Goal: Task Accomplishment & Management: Complete application form

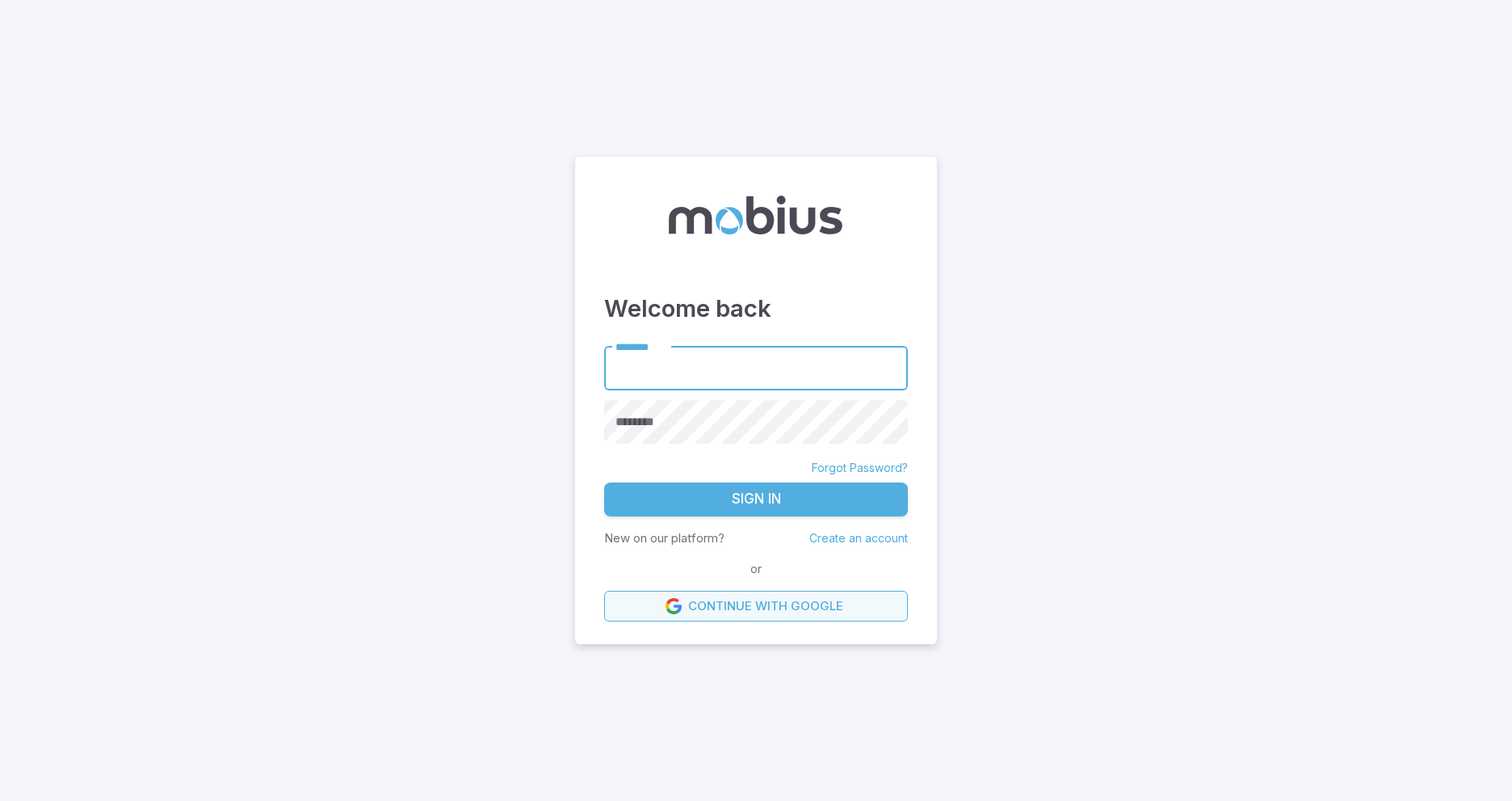
click at [704, 609] on link "Continue with Google" at bounding box center [756, 606] width 304 height 31
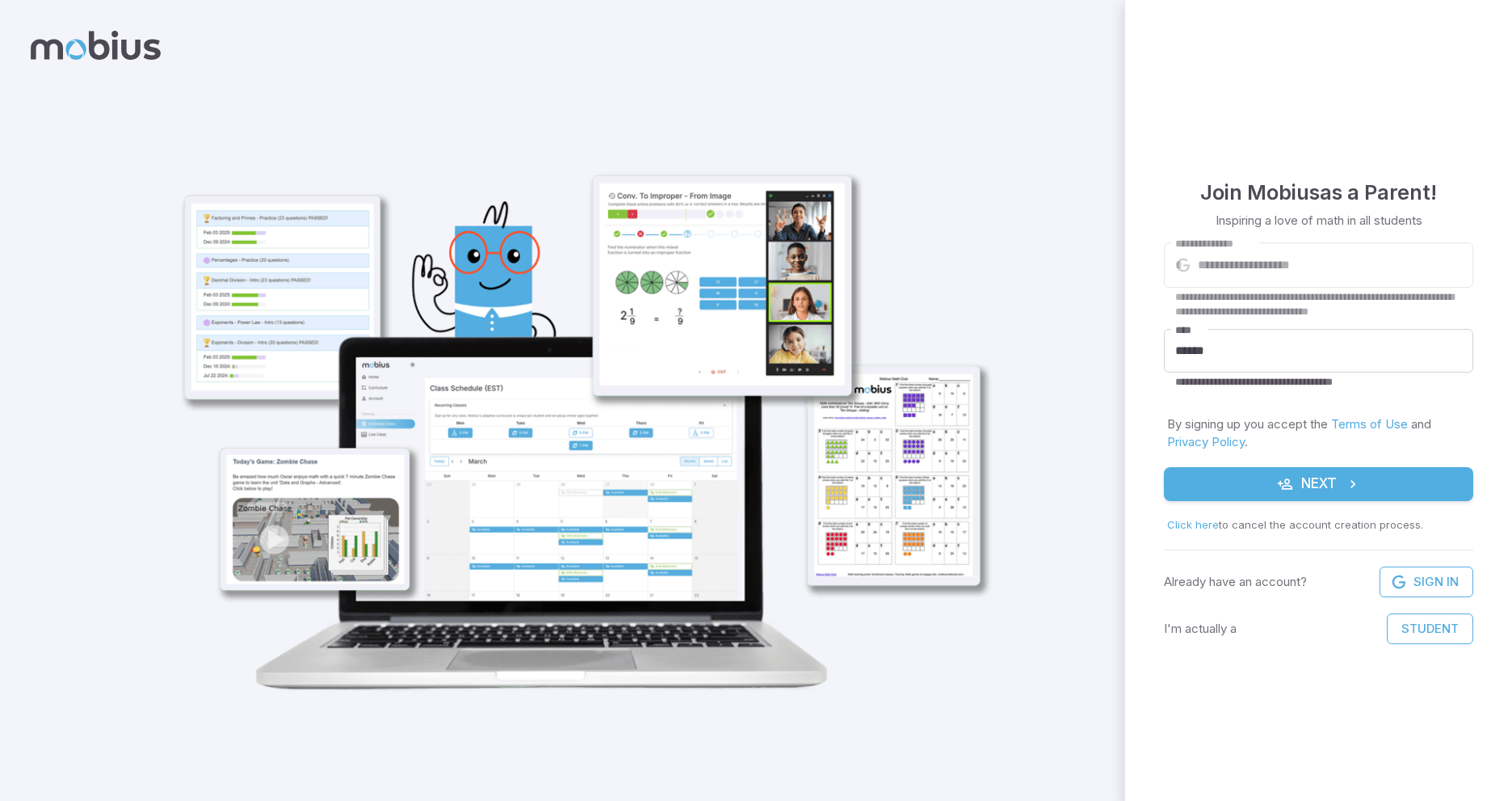
click at [1174, 523] on span "Click here" at bounding box center [1193, 524] width 51 height 13
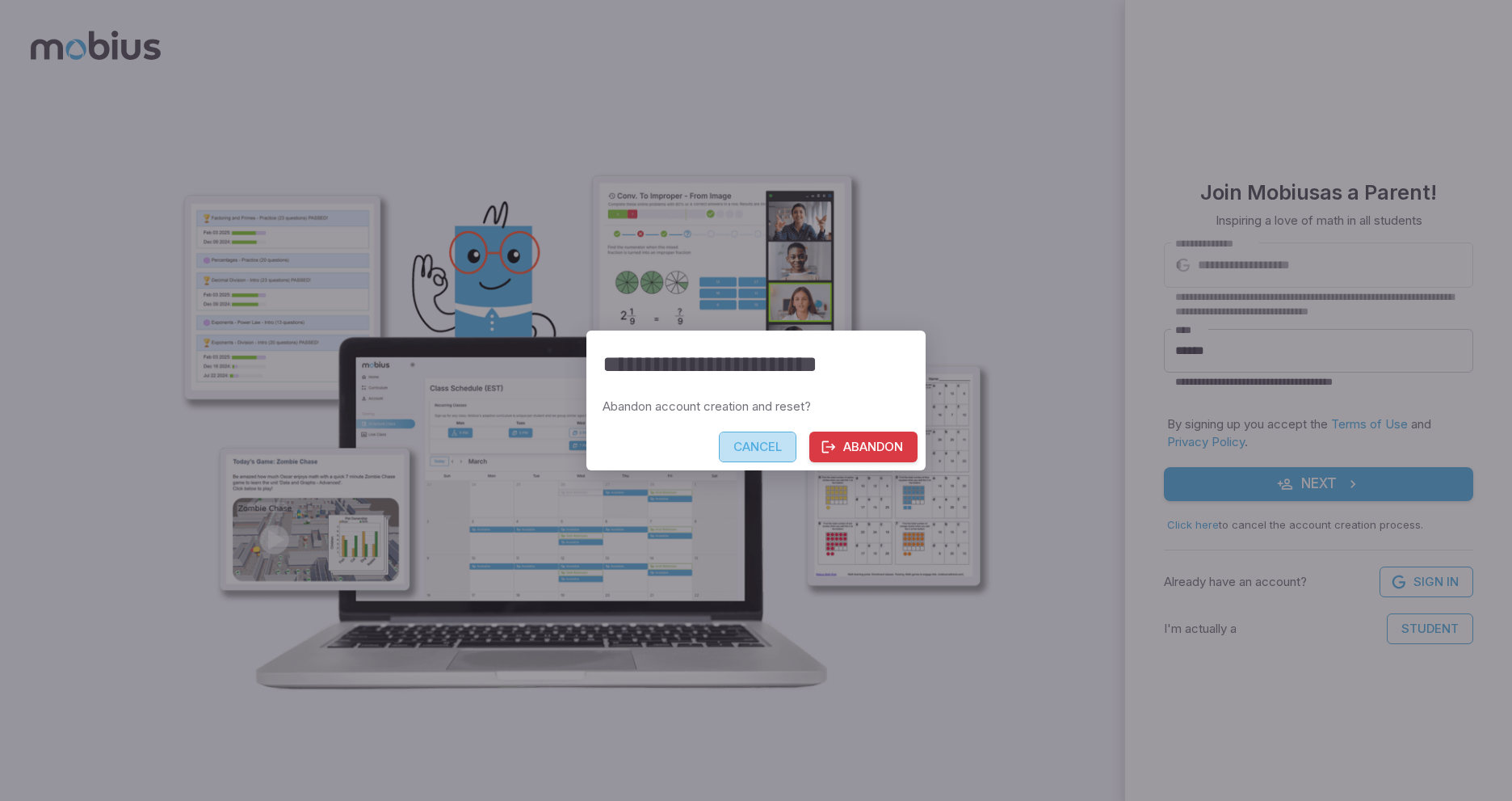
click at [784, 452] on button "Cancel" at bounding box center [758, 448] width 78 height 31
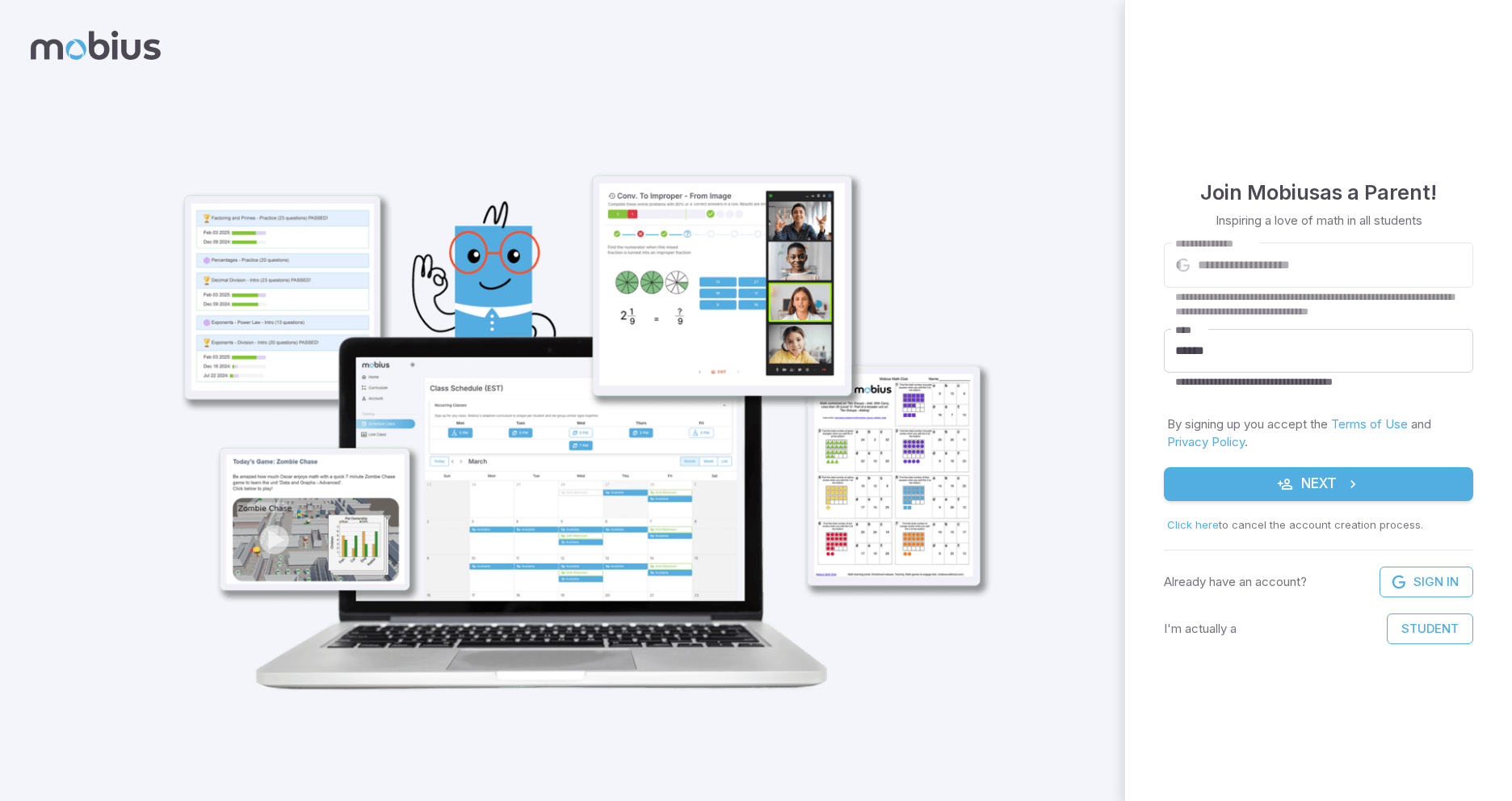
click at [1323, 489] on button "Next" at bounding box center [1319, 484] width 310 height 34
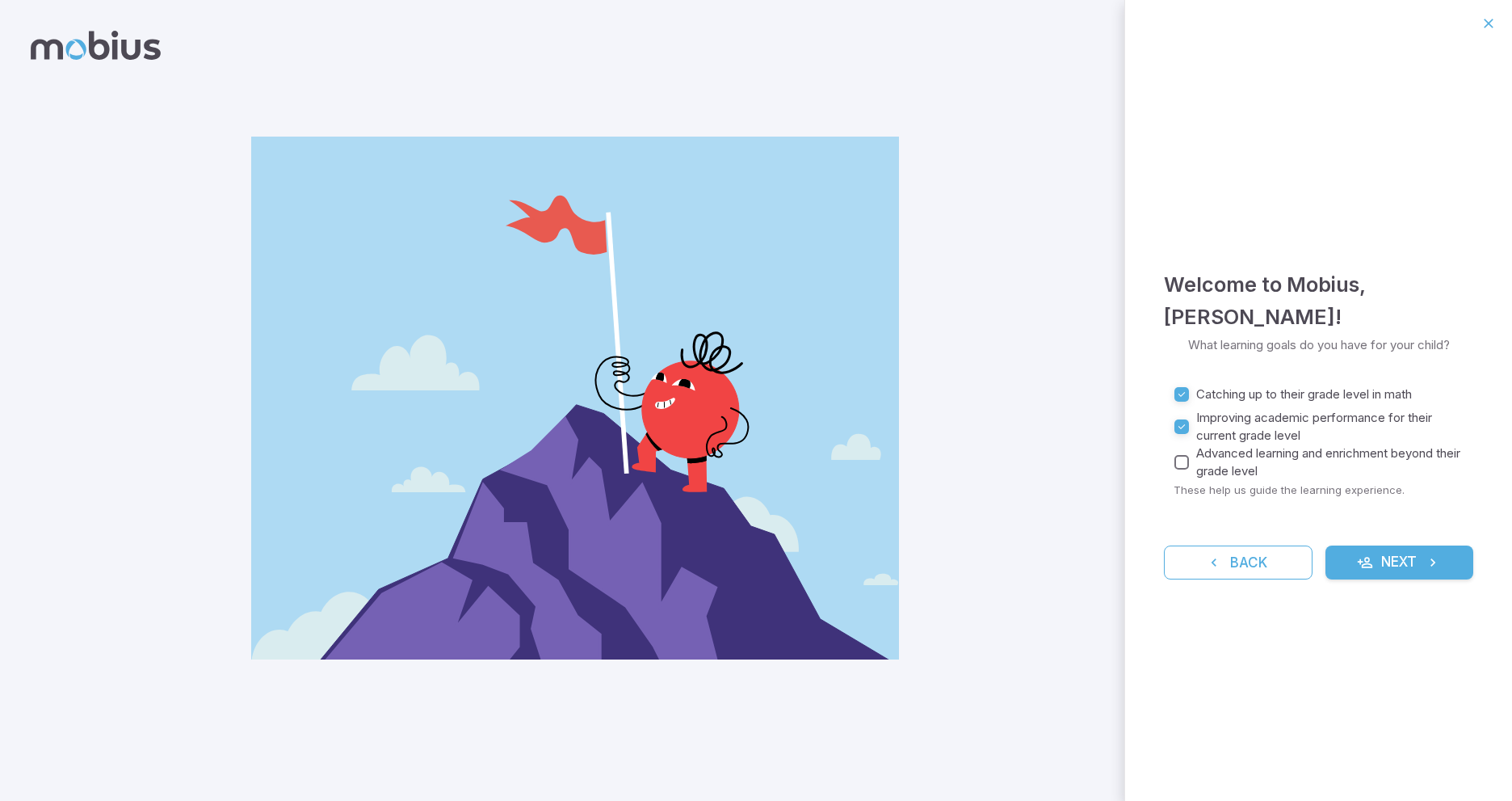
click at [1418, 557] on button "Next" at bounding box center [1399, 562] width 148 height 34
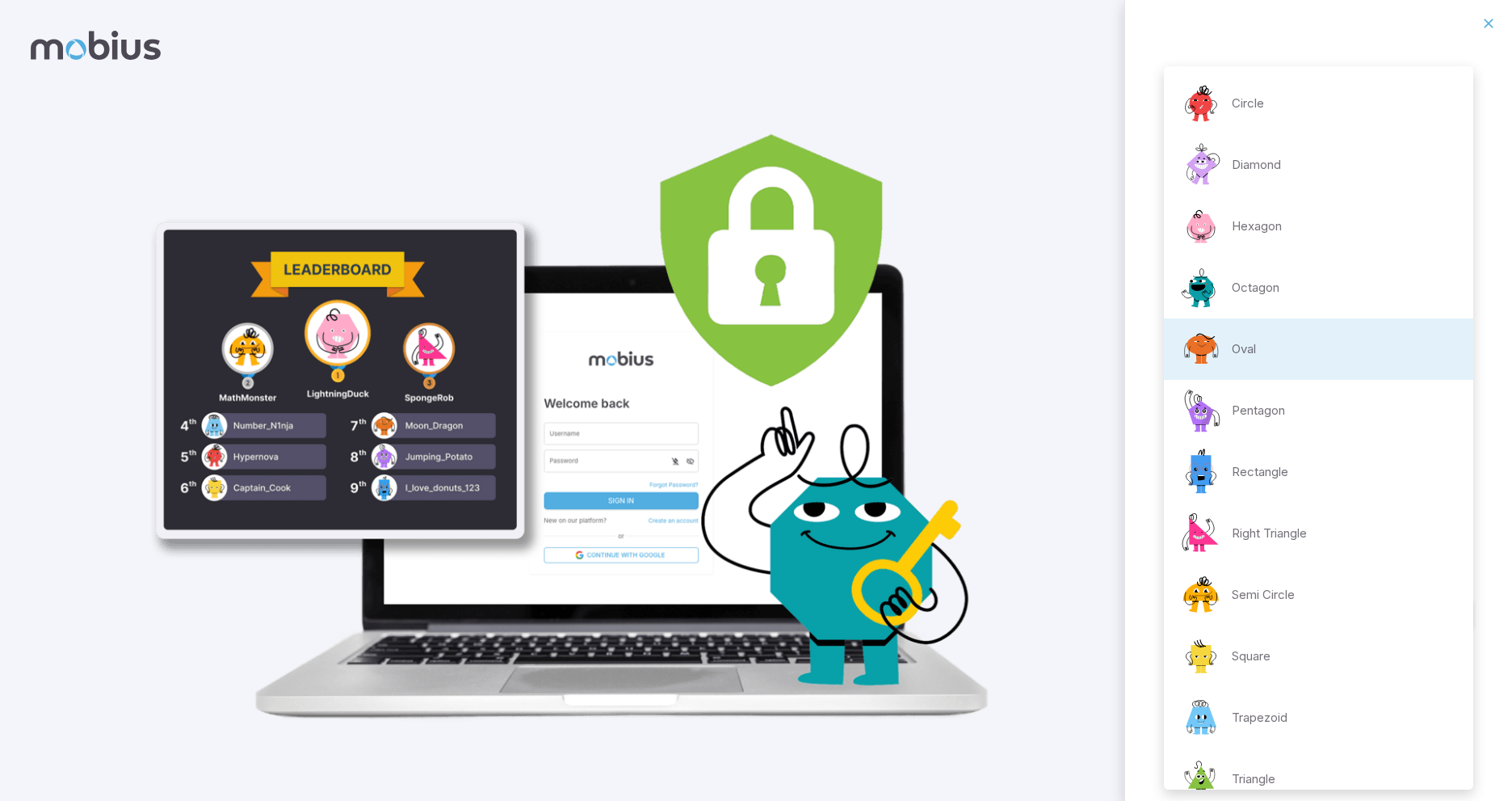
click at [1440, 451] on body "**********" at bounding box center [756, 400] width 1512 height 801
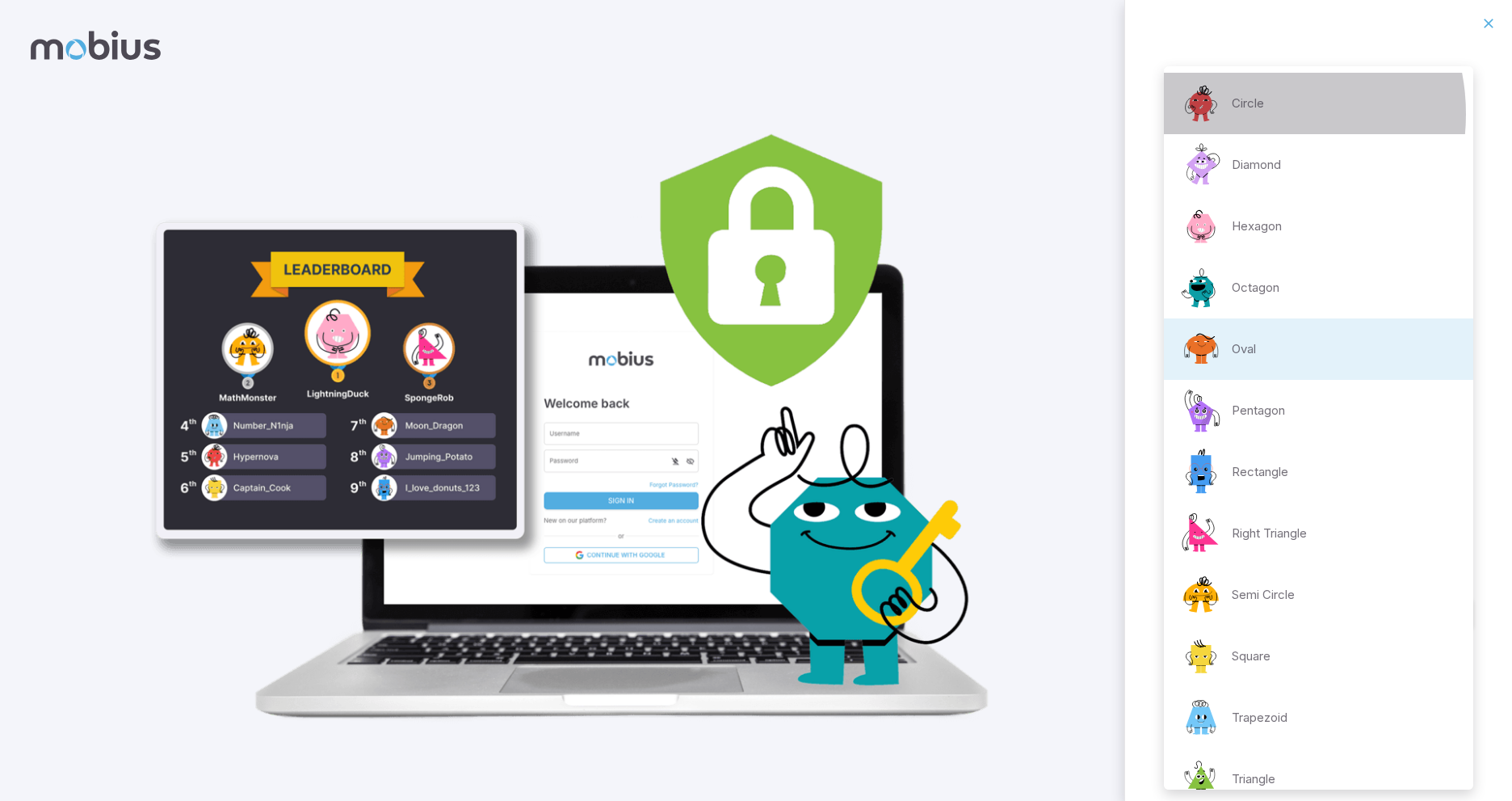
click at [1246, 114] on div "Circle" at bounding box center [1221, 104] width 87 height 49
type input "**********"
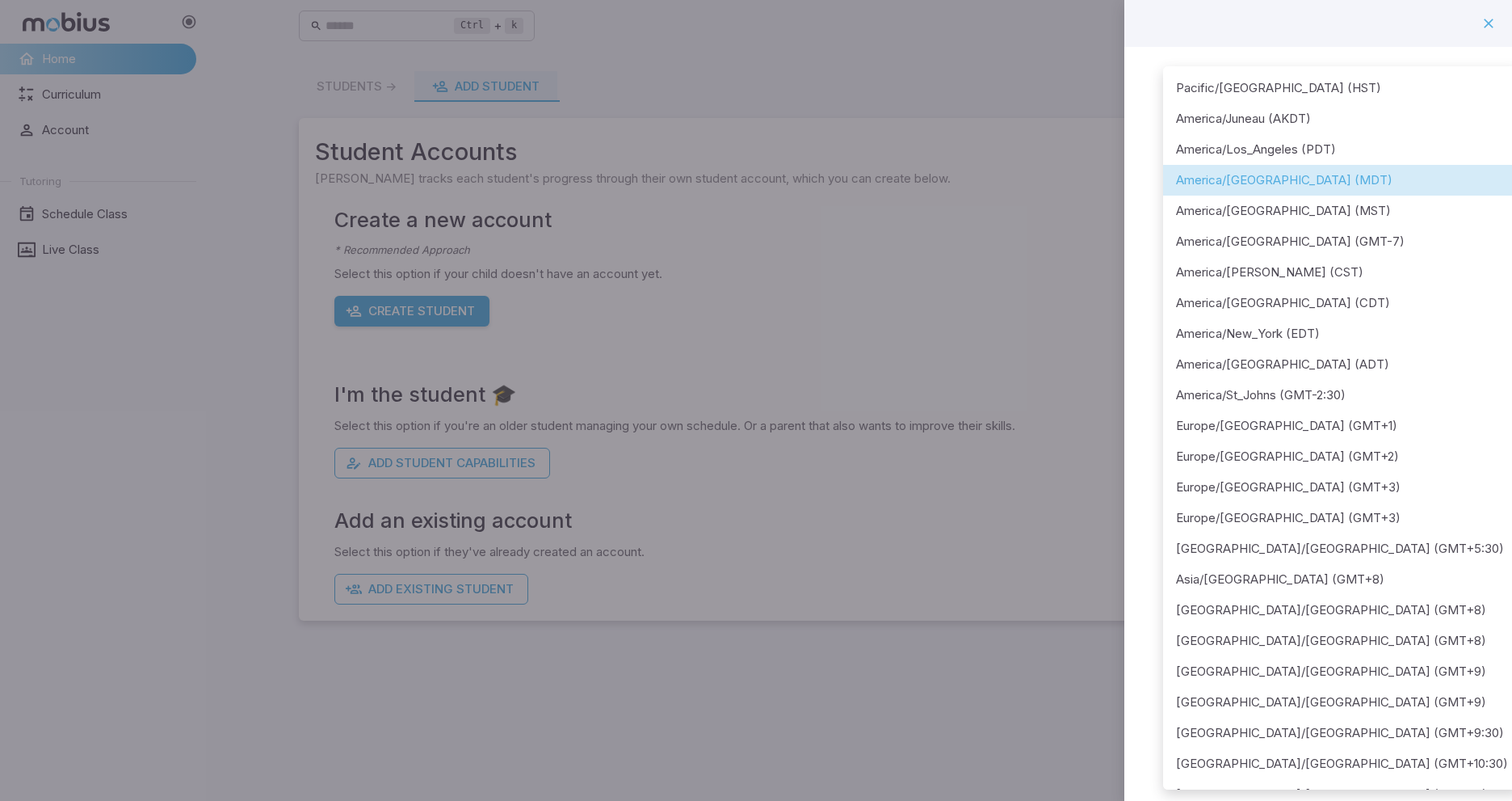
click at [1328, 216] on body "**********" at bounding box center [756, 400] width 1512 height 801
drag, startPoint x: 1413, startPoint y: 322, endPoint x: 1390, endPoint y: 143, distance: 180.5
click at [1390, 143] on ul "Pacific/Honolulu (HST) America/Juneau (AKDT) America/Los_Angeles (PDT) America/…" at bounding box center [1342, 472] width 358 height 812
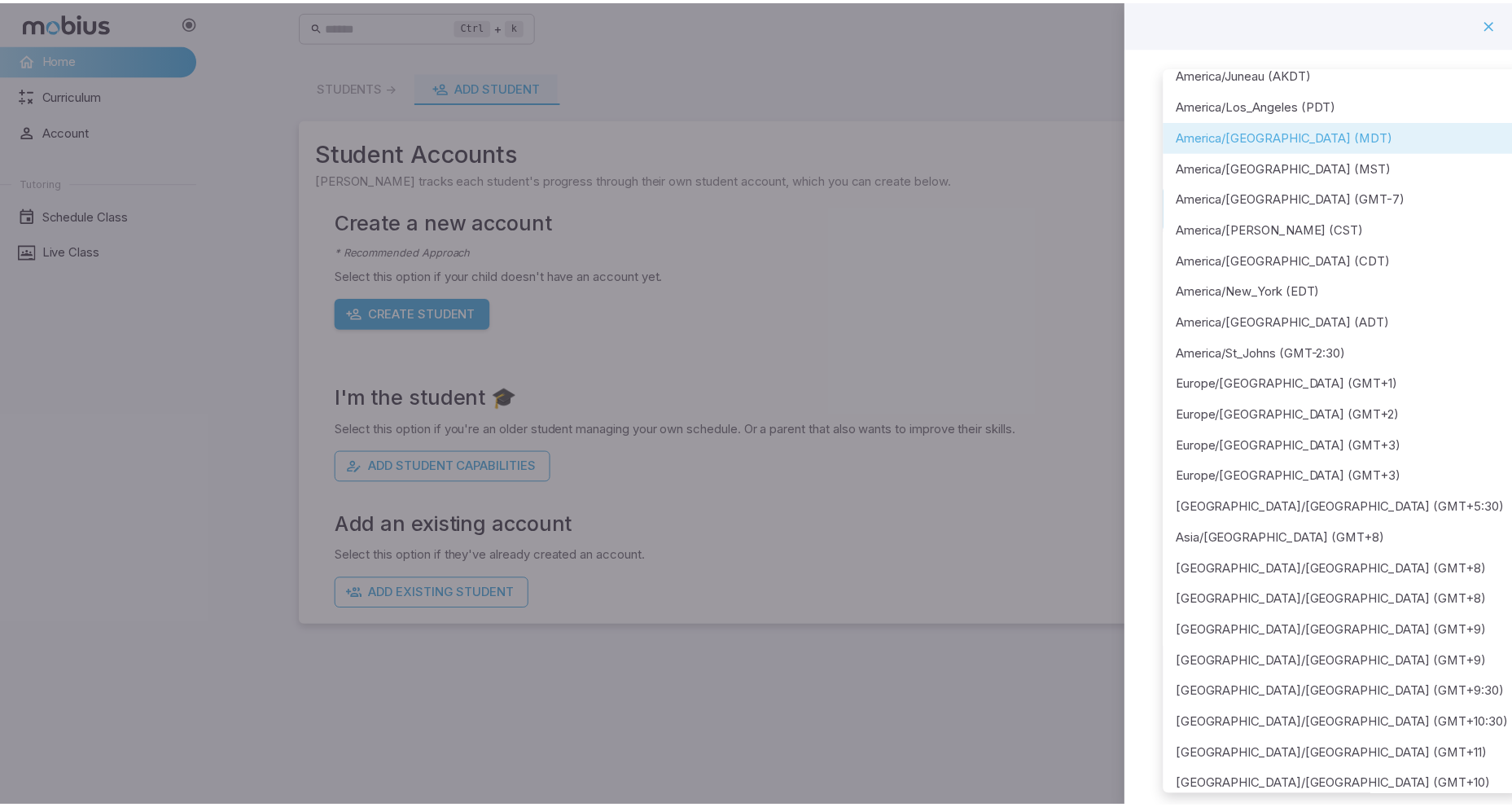
scroll to position [89, 0]
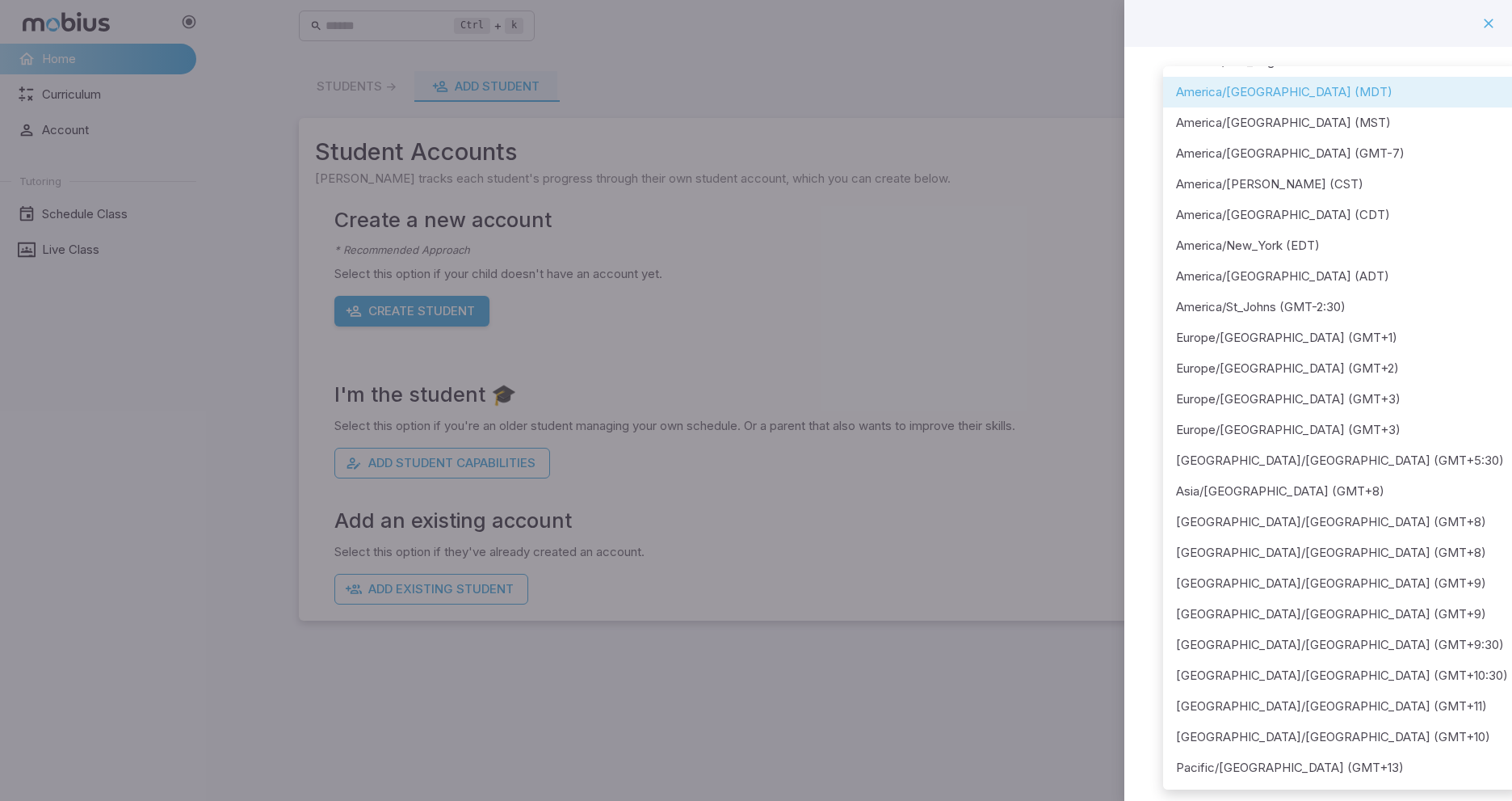
click at [876, 653] on div at bounding box center [756, 400] width 1512 height 801
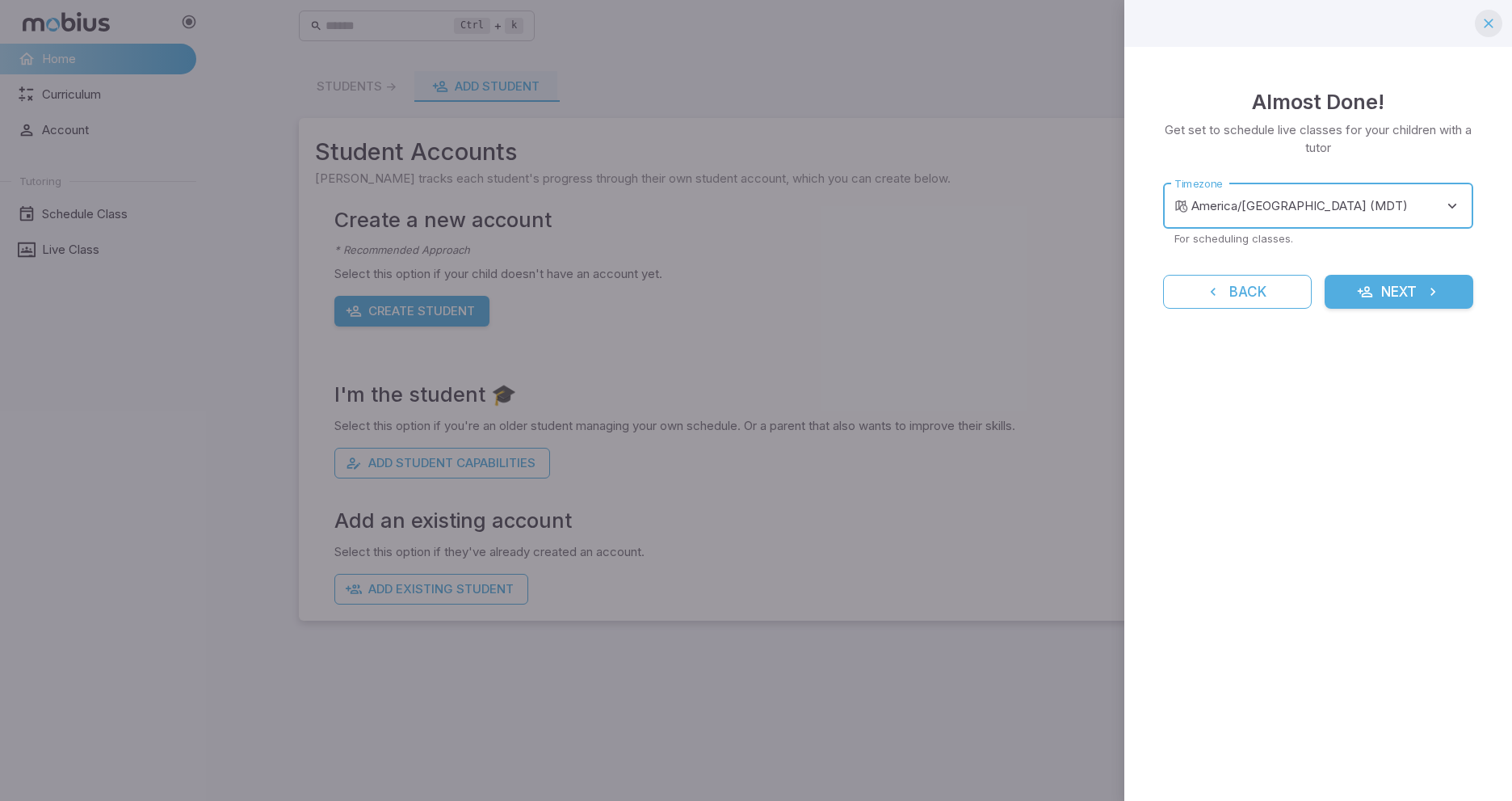
click at [1496, 20] on icon "button" at bounding box center [1489, 23] width 16 height 17
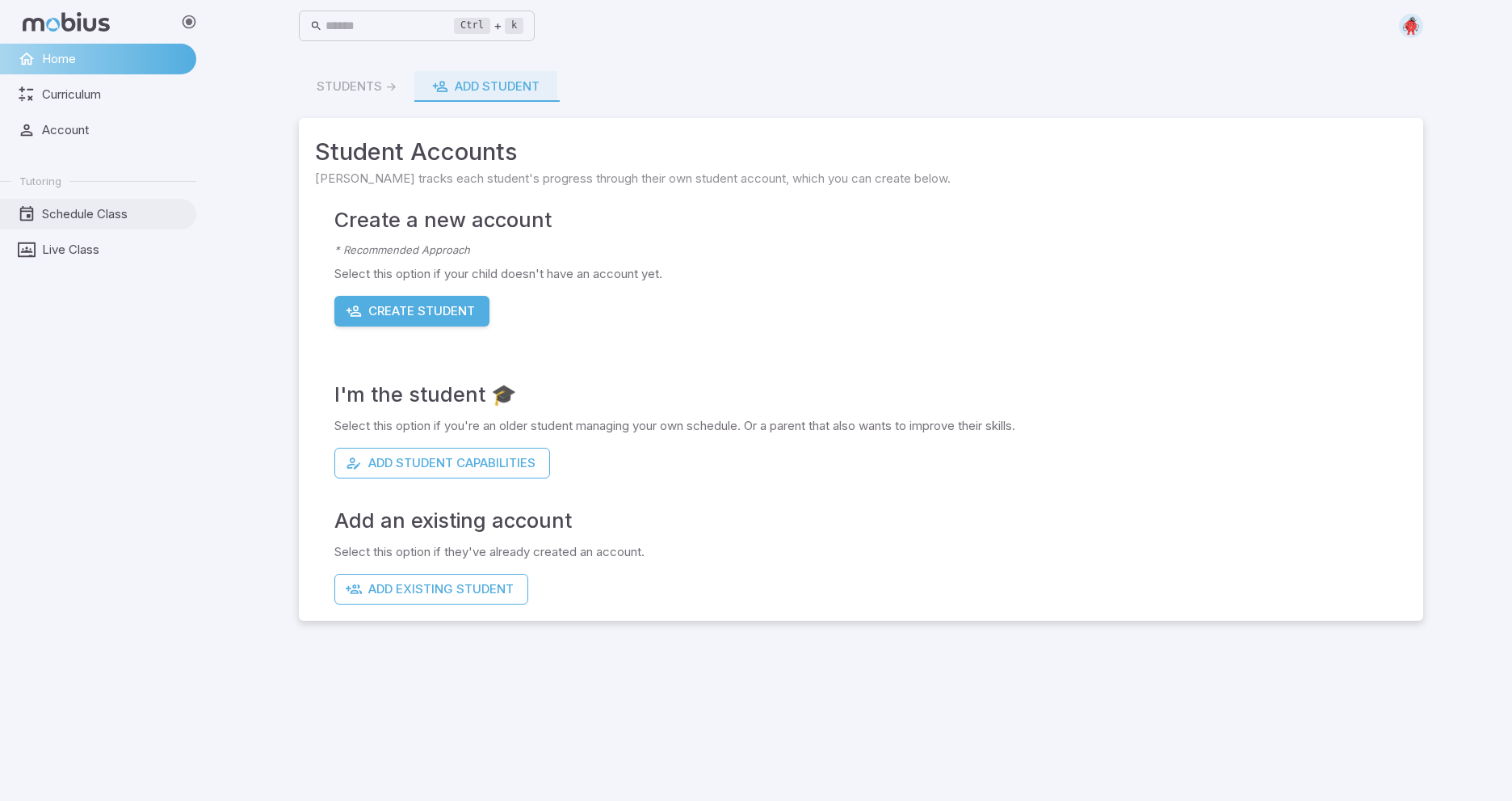
click at [102, 207] on span "Schedule Class" at bounding box center [113, 214] width 143 height 17
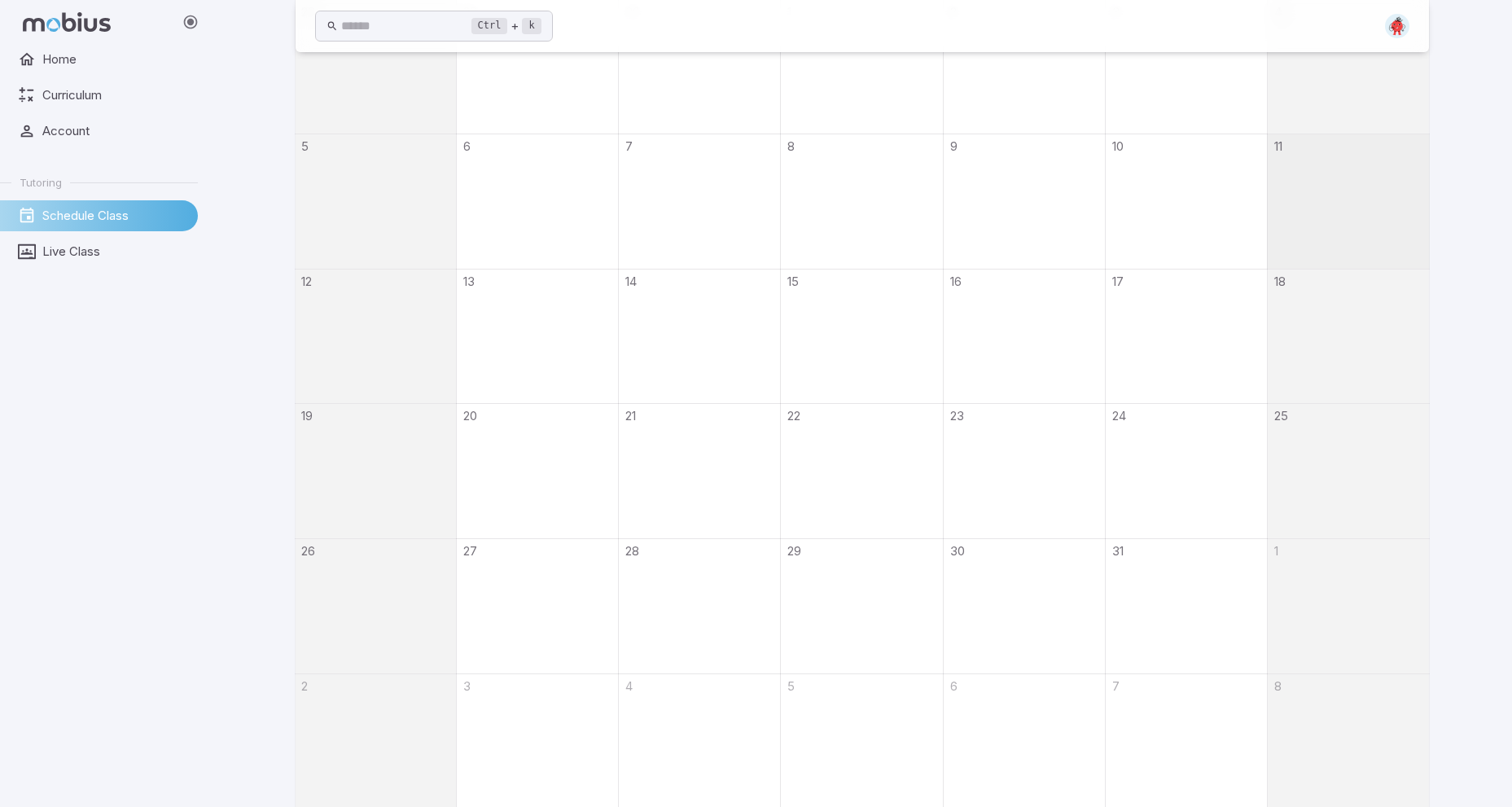
scroll to position [515, 0]
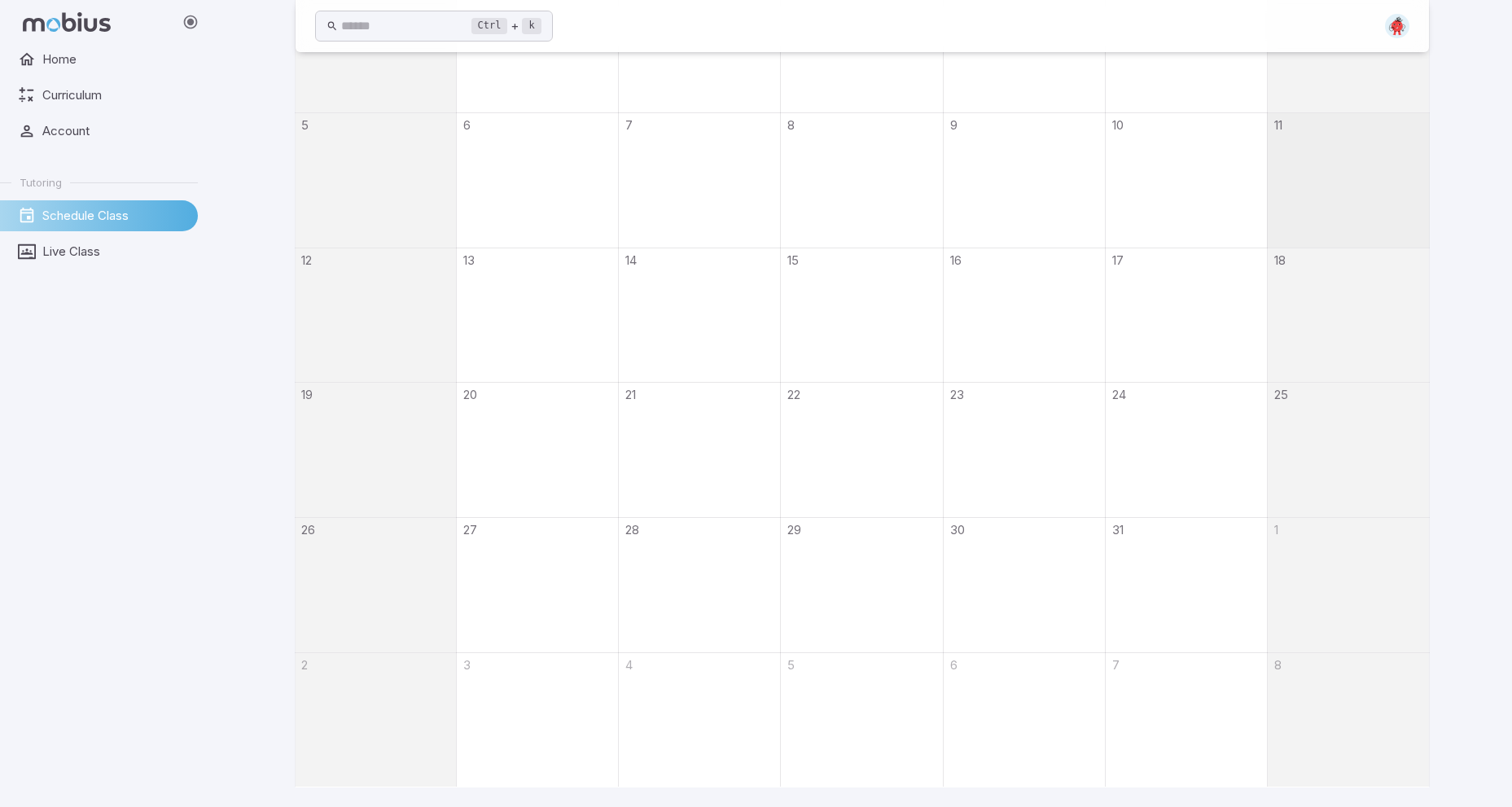
click at [1367, 146] on div at bounding box center [1349, 180] width 162 height 134
click at [526, 331] on div at bounding box center [537, 310] width 161 height 66
click at [660, 322] on div at bounding box center [699, 310] width 161 height 66
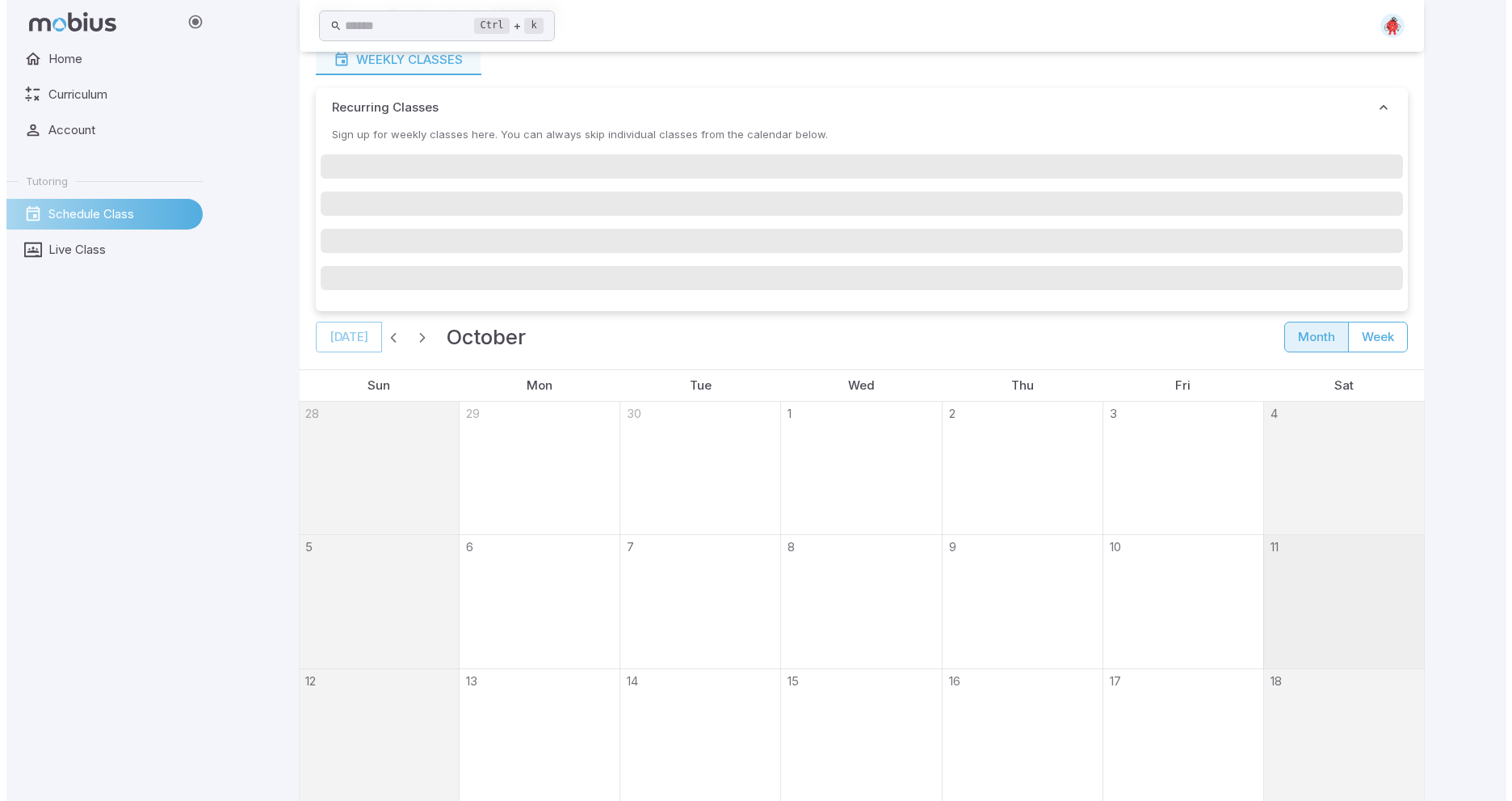
scroll to position [0, 0]
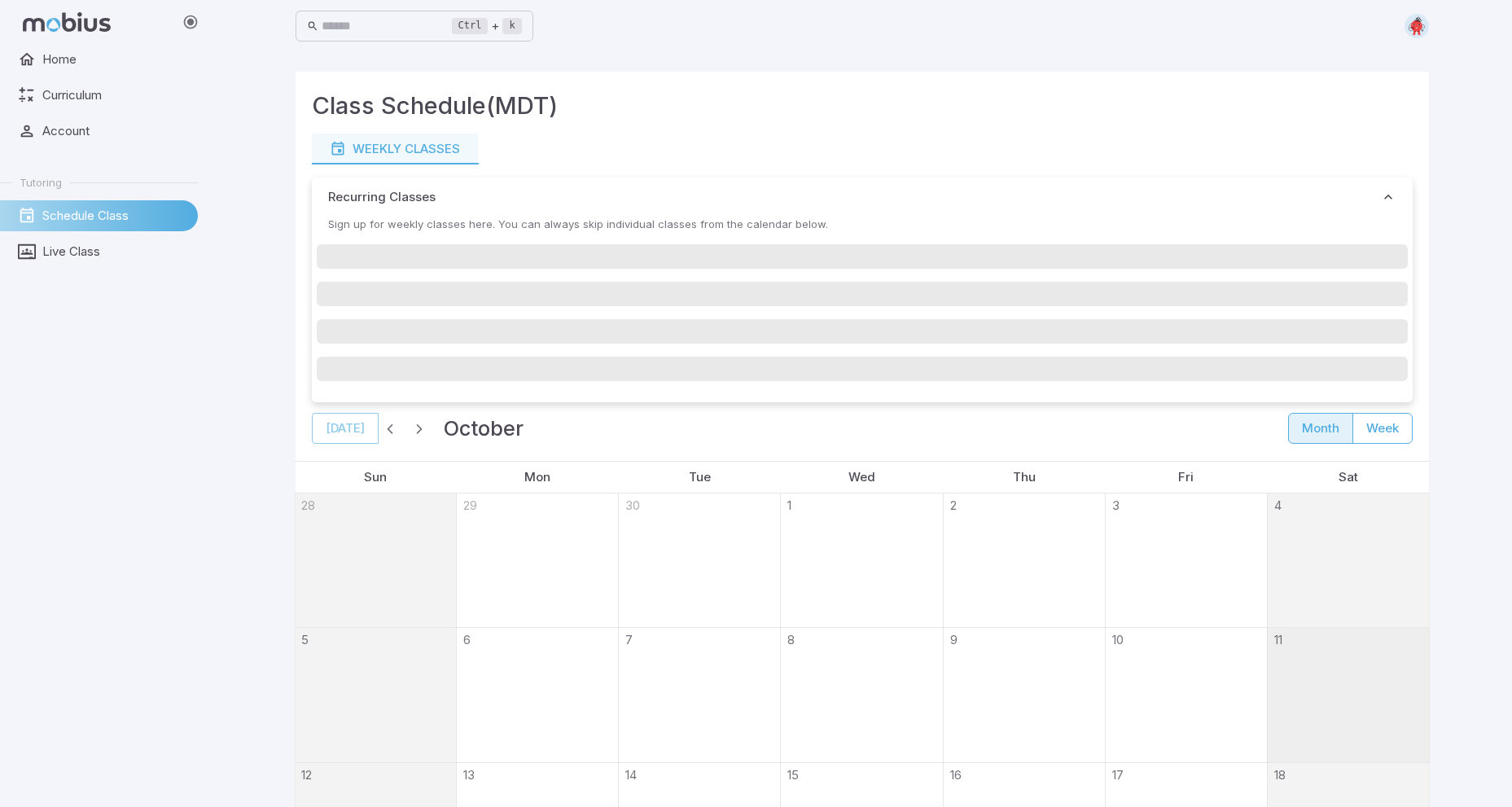
click at [439, 247] on span at bounding box center [862, 256] width 1090 height 24
click at [77, 146] on link "Account" at bounding box center [99, 131] width 198 height 31
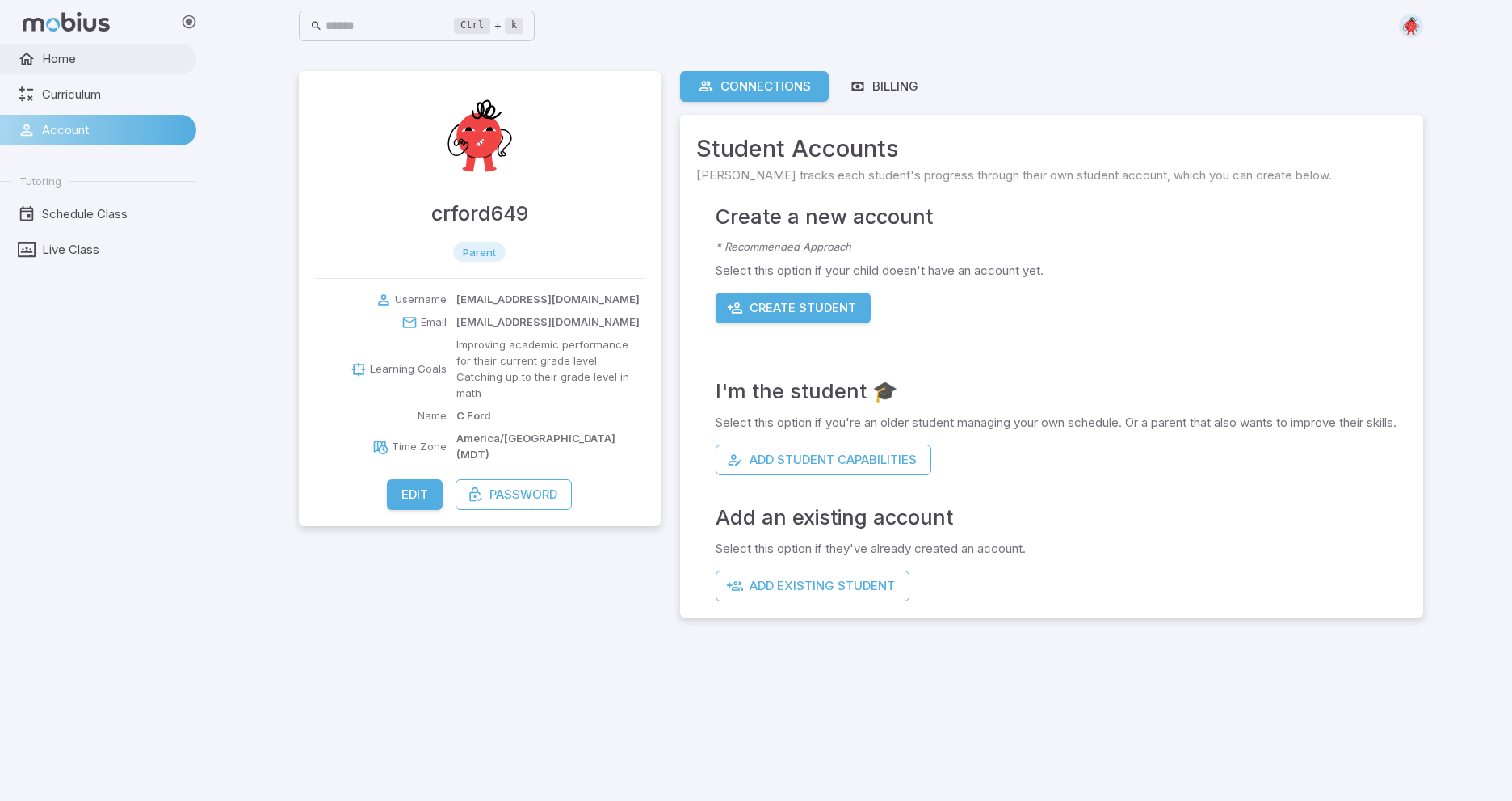
click at [63, 61] on span "Home" at bounding box center [113, 59] width 143 height 17
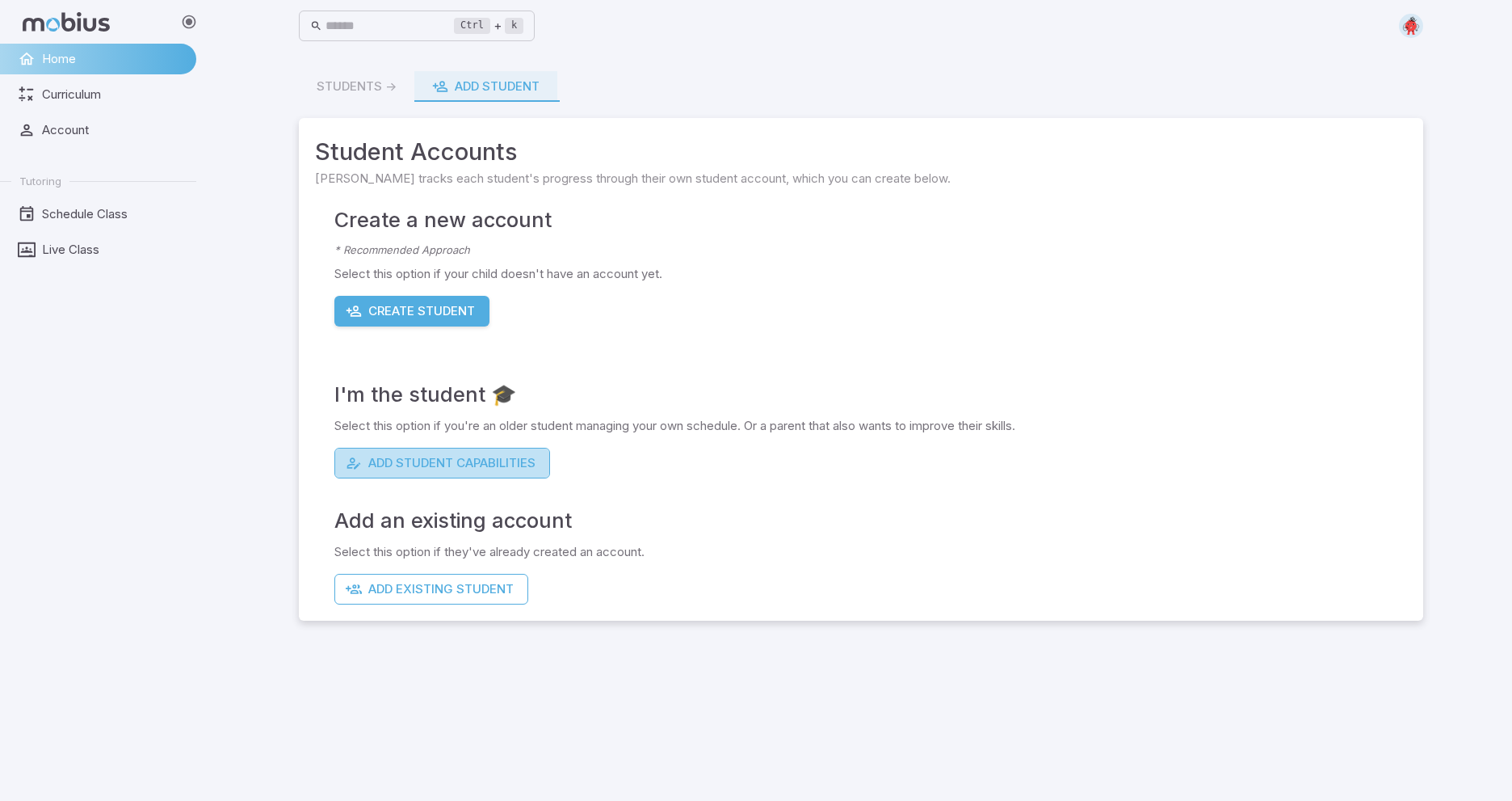
click at [417, 469] on button "Add Student Capabilities" at bounding box center [443, 463] width 215 height 31
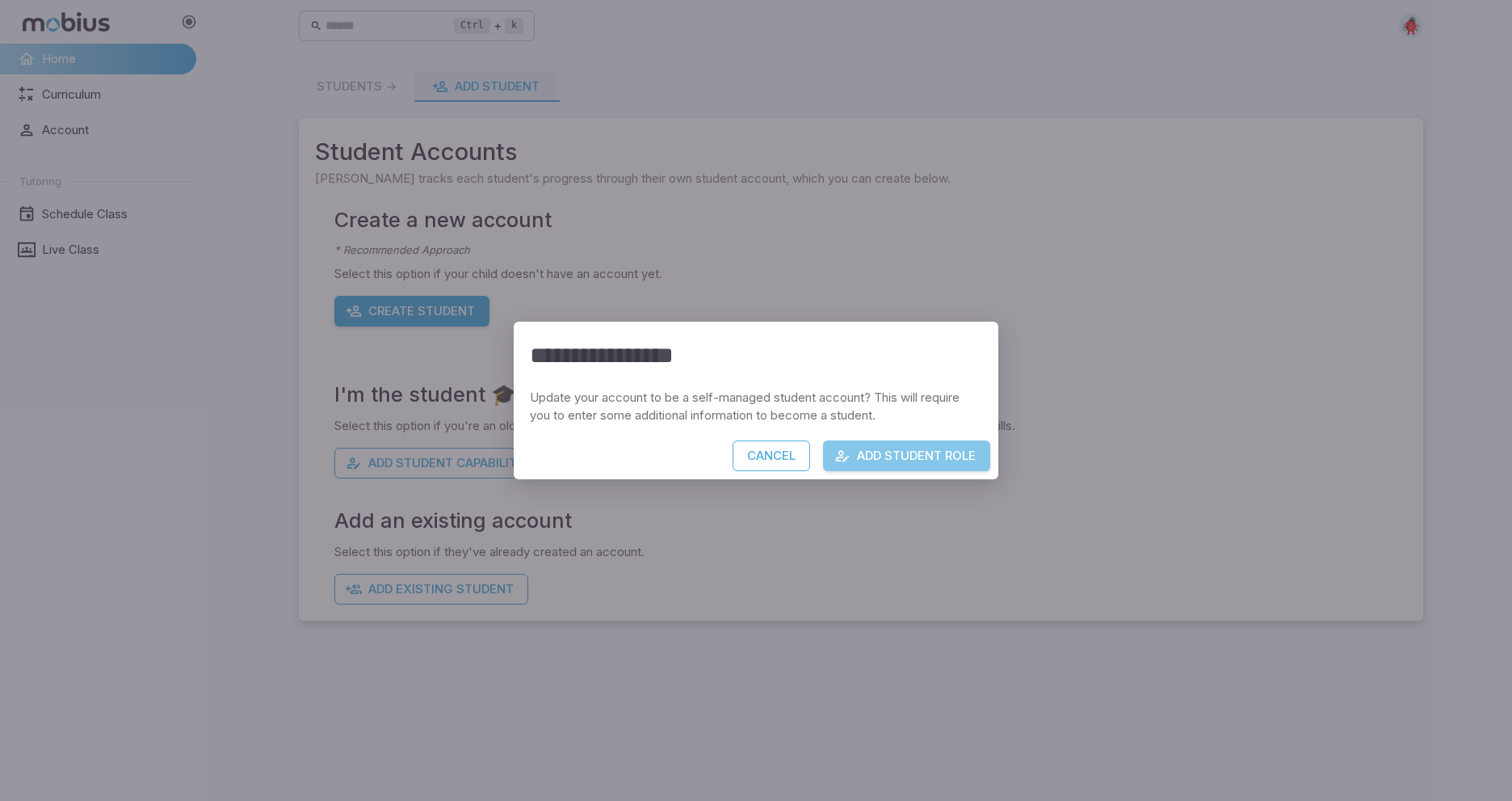
click at [939, 459] on button "Add Student Role" at bounding box center [906, 456] width 167 height 31
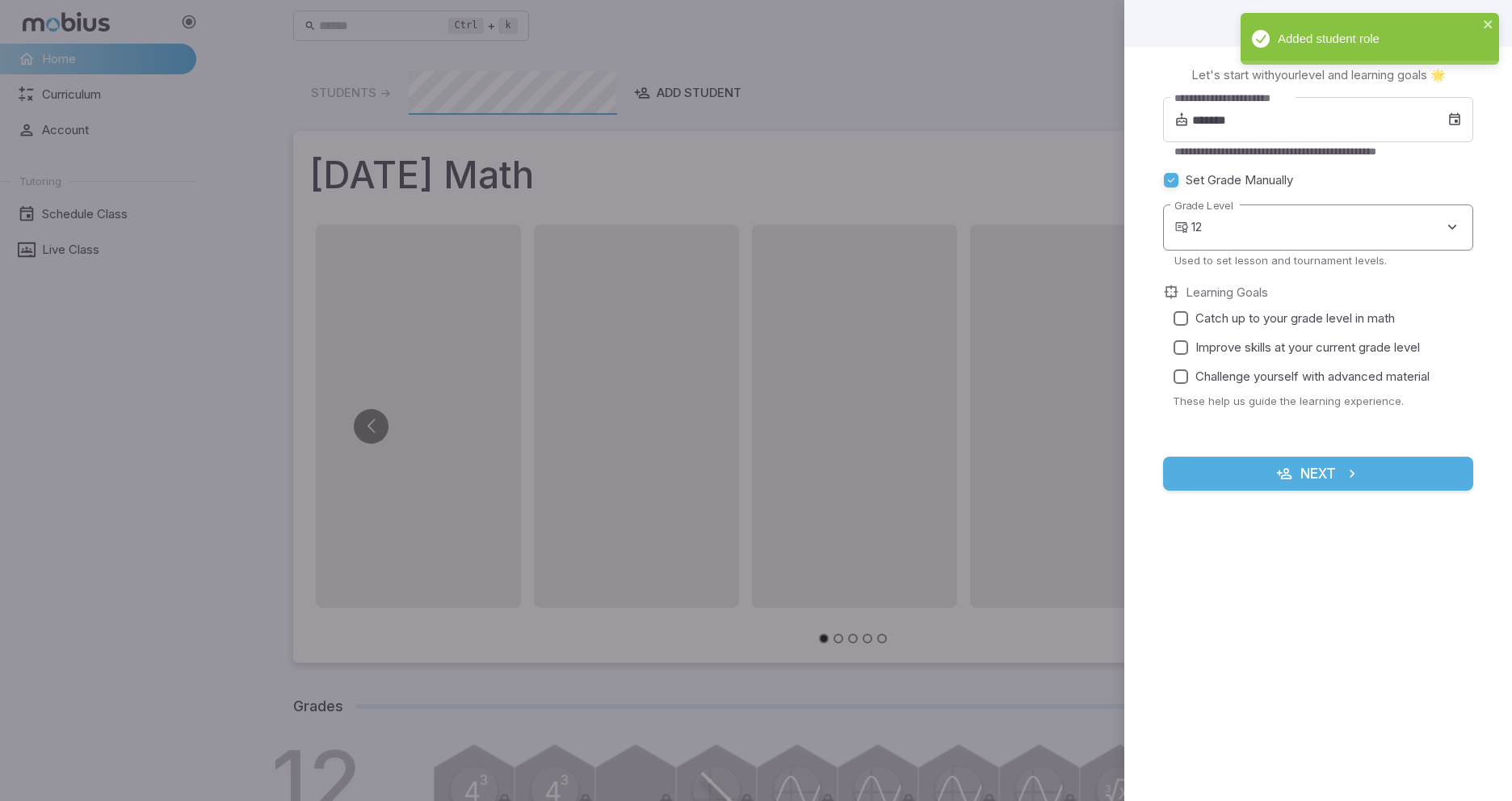
click at [1247, 234] on body "**********" at bounding box center [756, 570] width 1512 height 1141
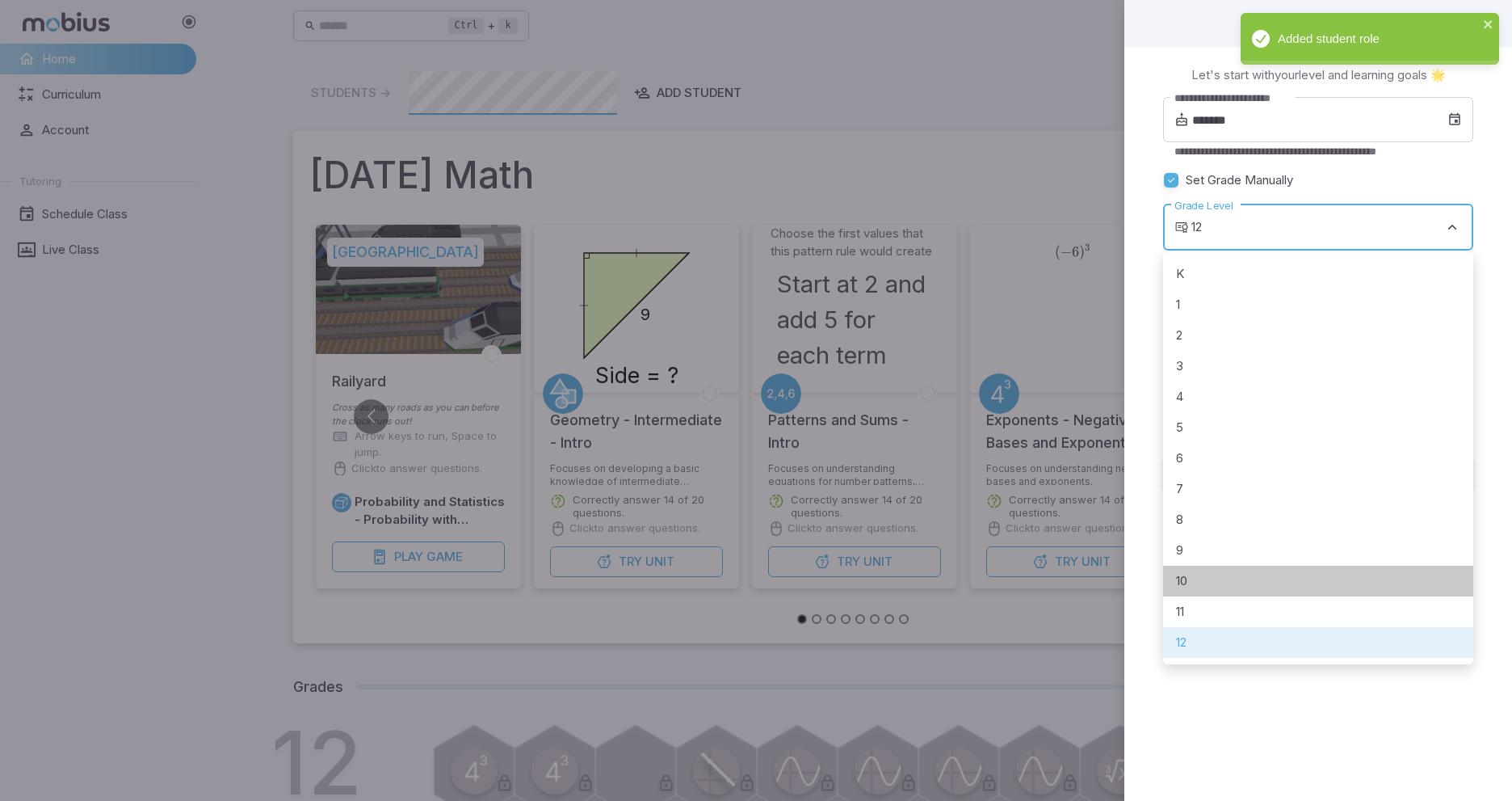
click at [1212, 589] on li "10" at bounding box center [1319, 582] width 311 height 31
type input "**"
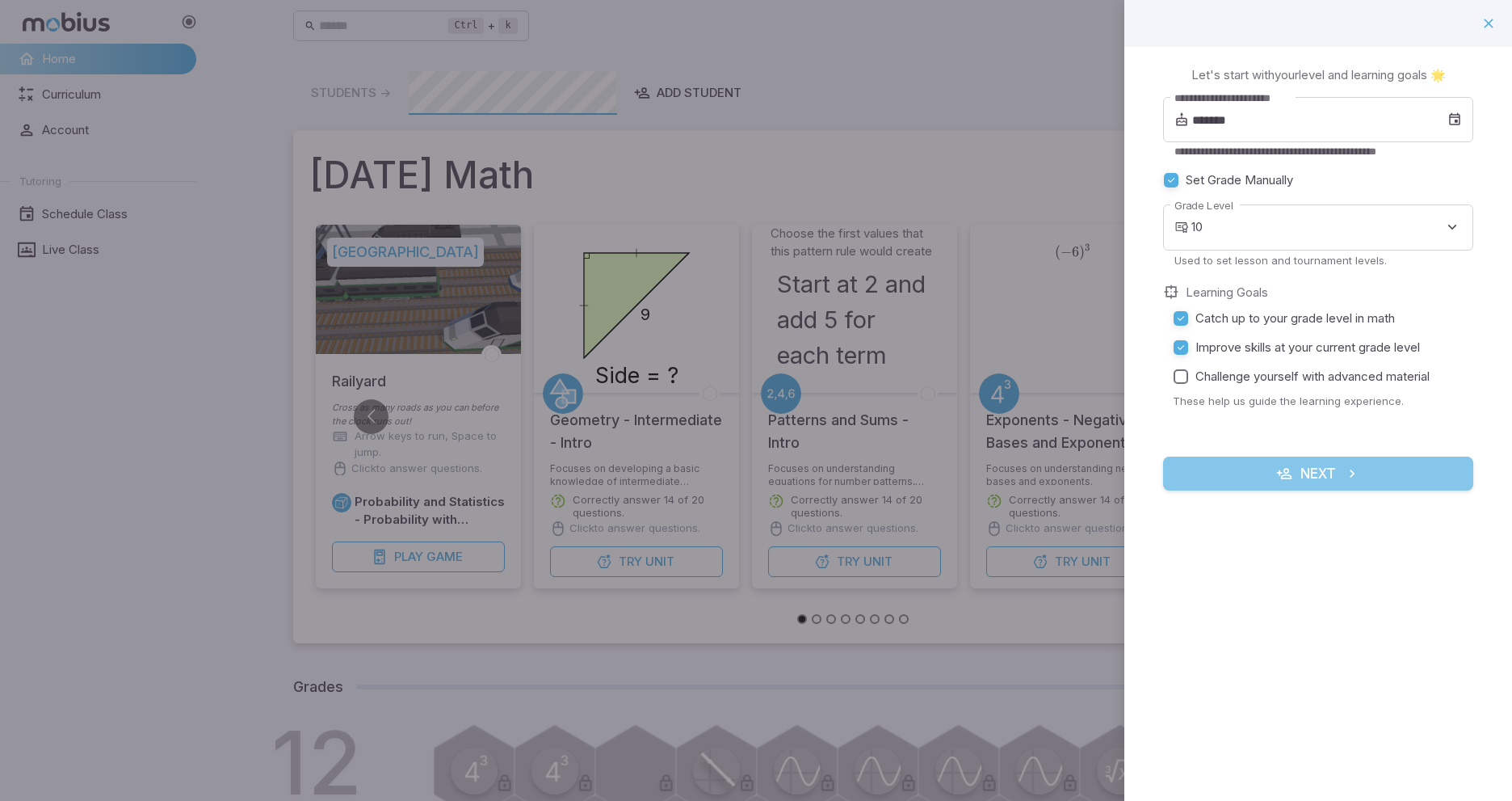
click at [1287, 484] on button "Next" at bounding box center [1319, 473] width 311 height 34
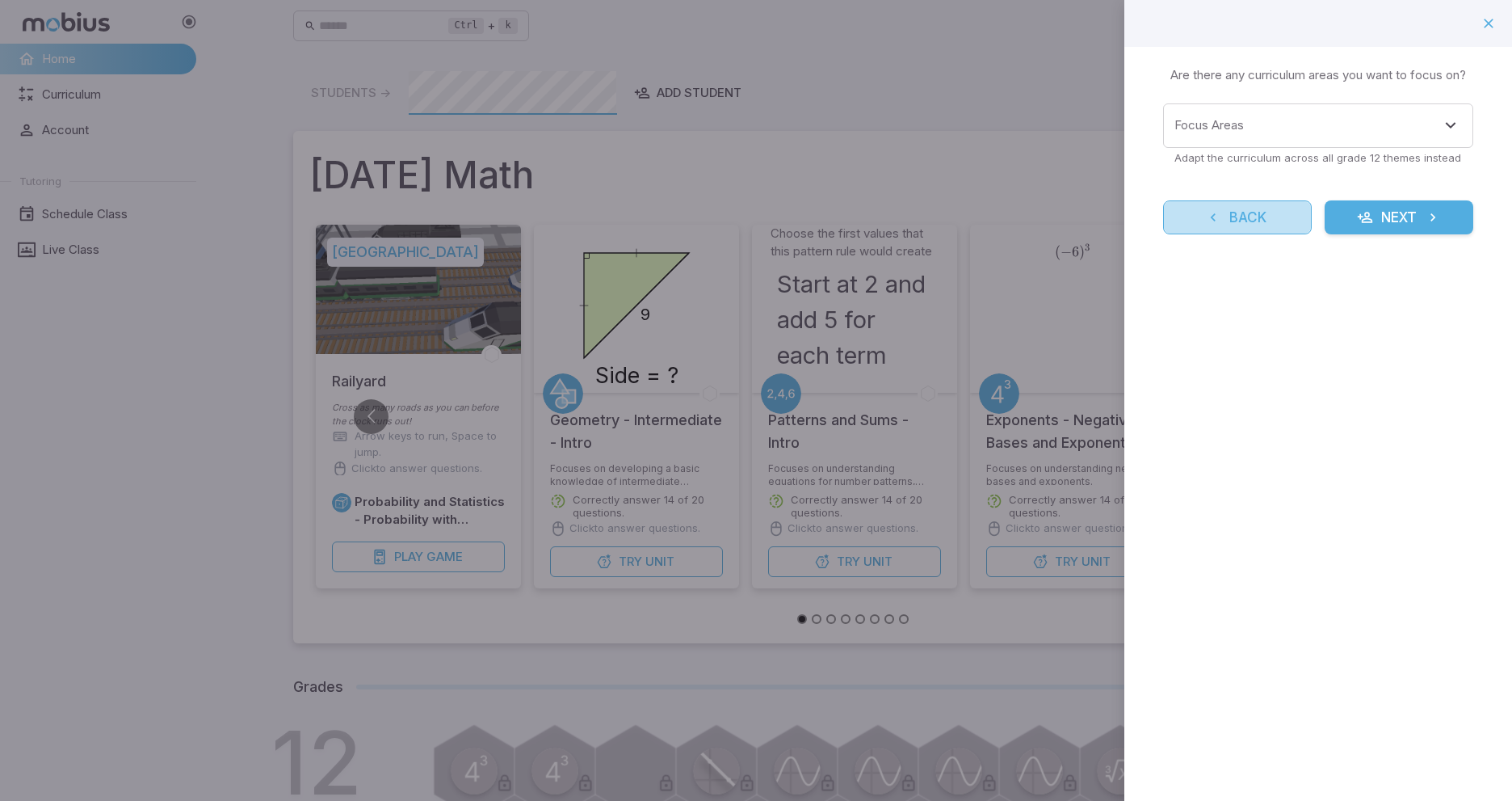
click at [1203, 217] on button "Back" at bounding box center [1237, 217] width 148 height 34
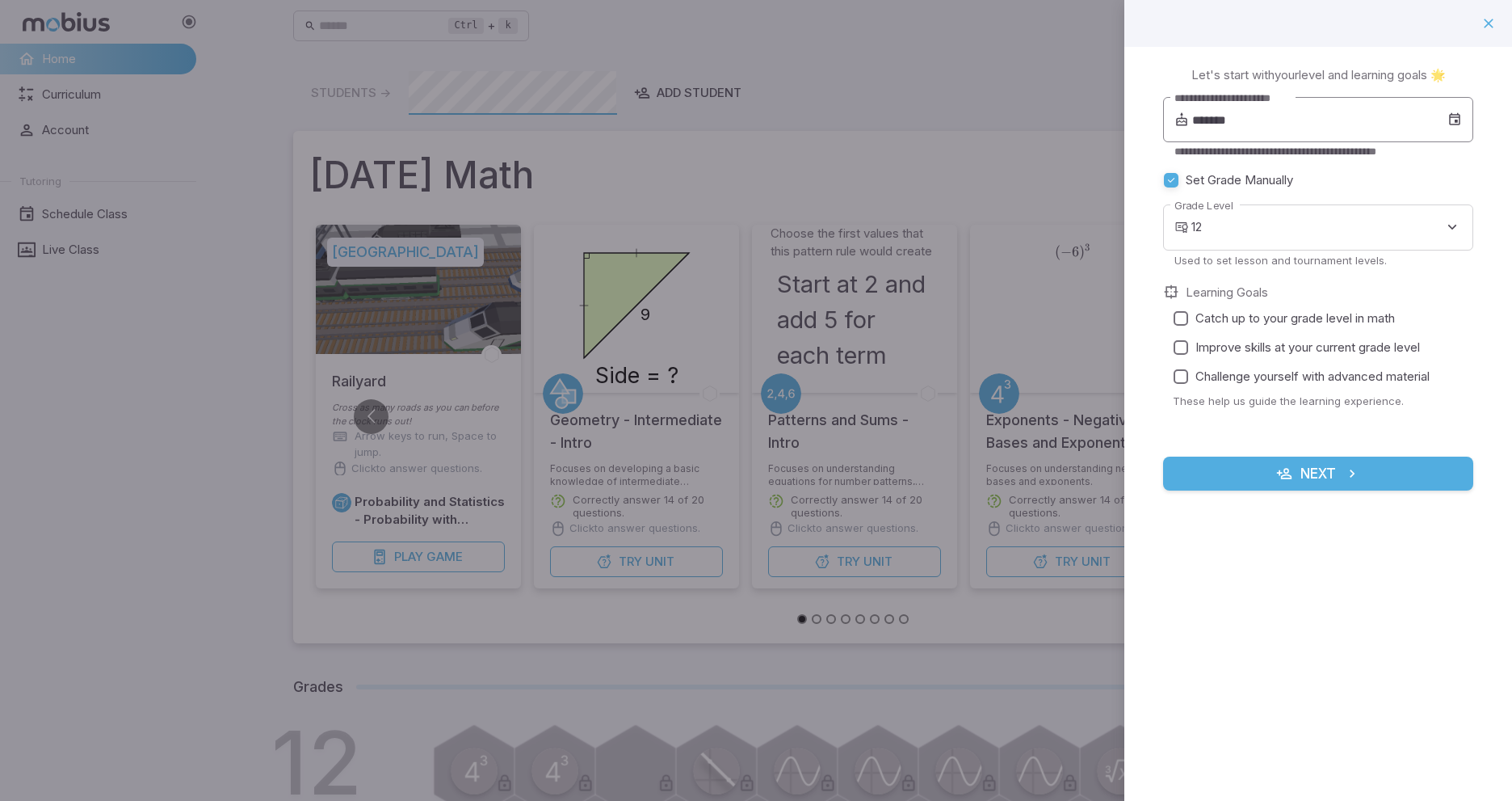
click at [1265, 116] on input "*******" at bounding box center [1320, 119] width 255 height 46
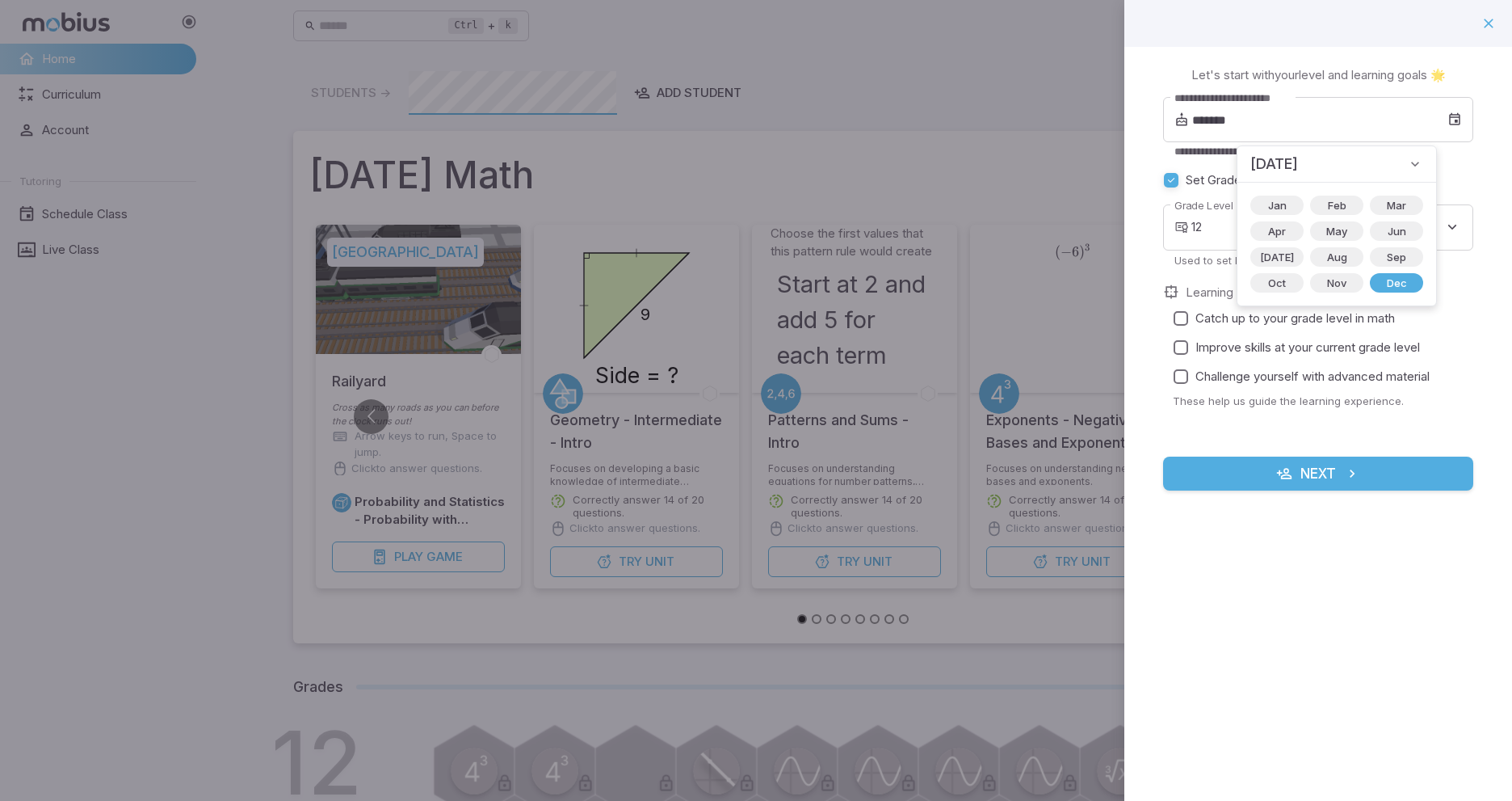
click at [841, 161] on div at bounding box center [756, 400] width 1512 height 801
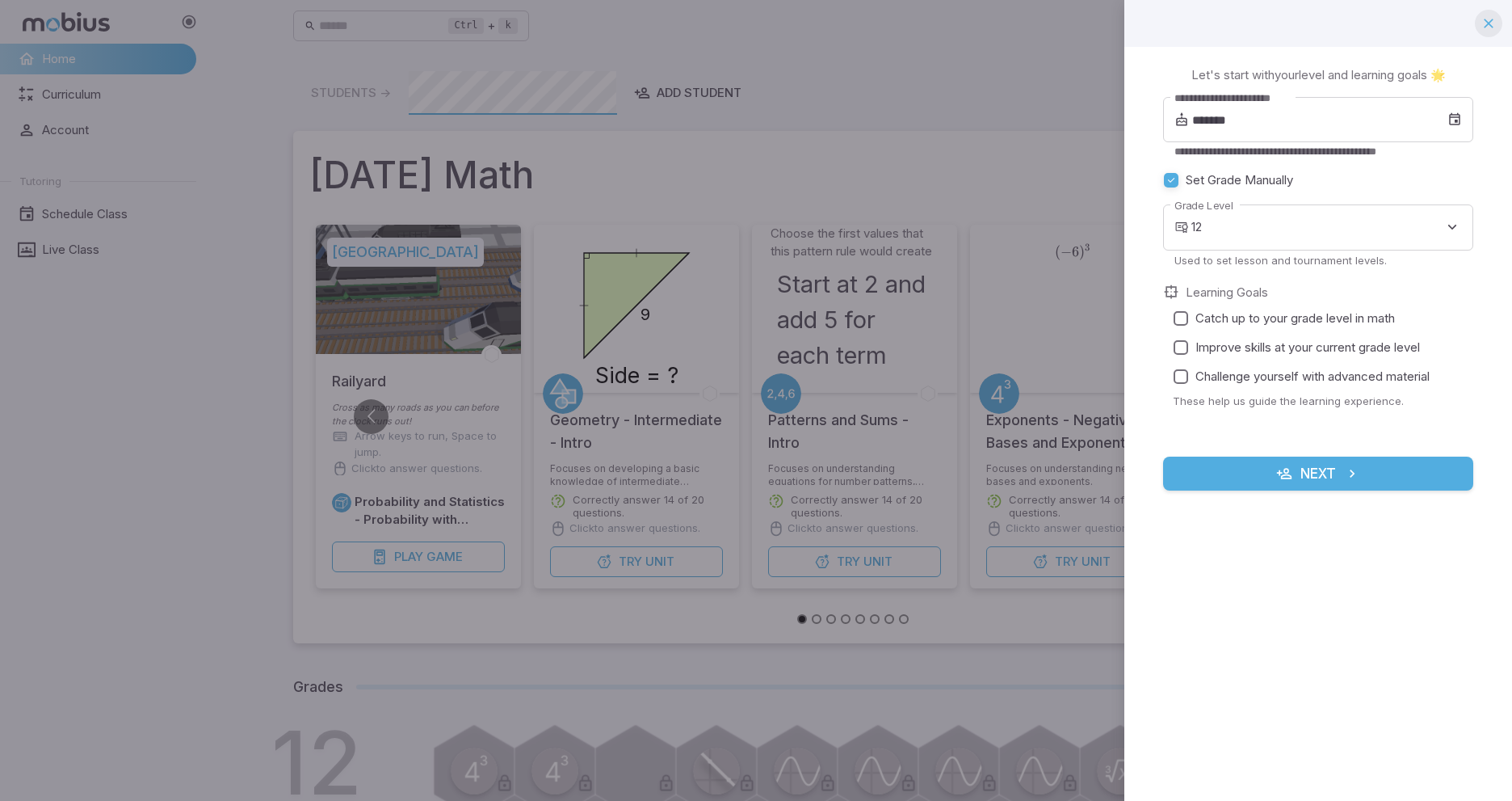
click at [1491, 28] on icon "button" at bounding box center [1489, 23] width 16 height 17
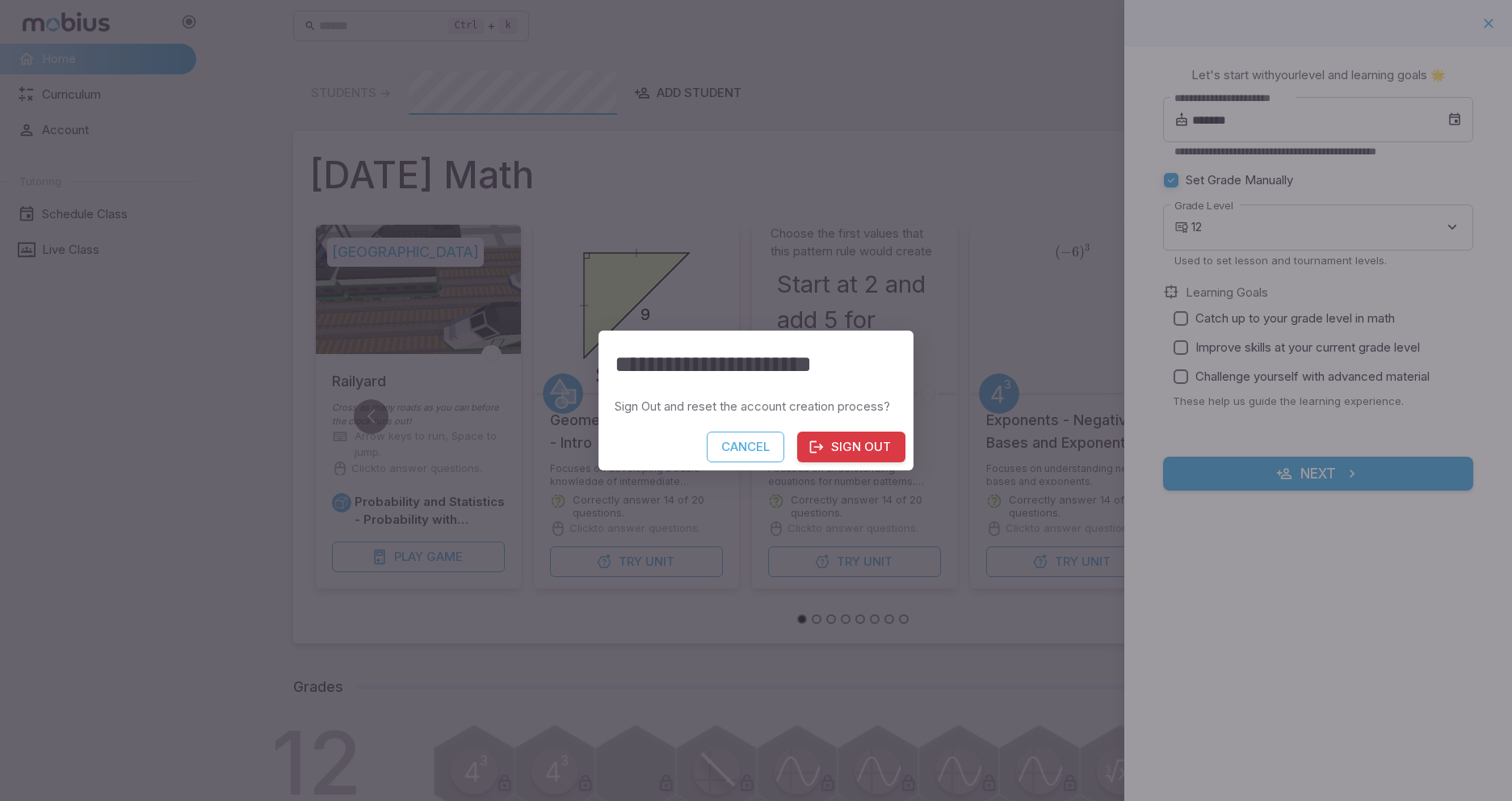
click at [832, 443] on button "Sign Out" at bounding box center [852, 448] width 109 height 31
